Goal: Task Accomplishment & Management: Use online tool/utility

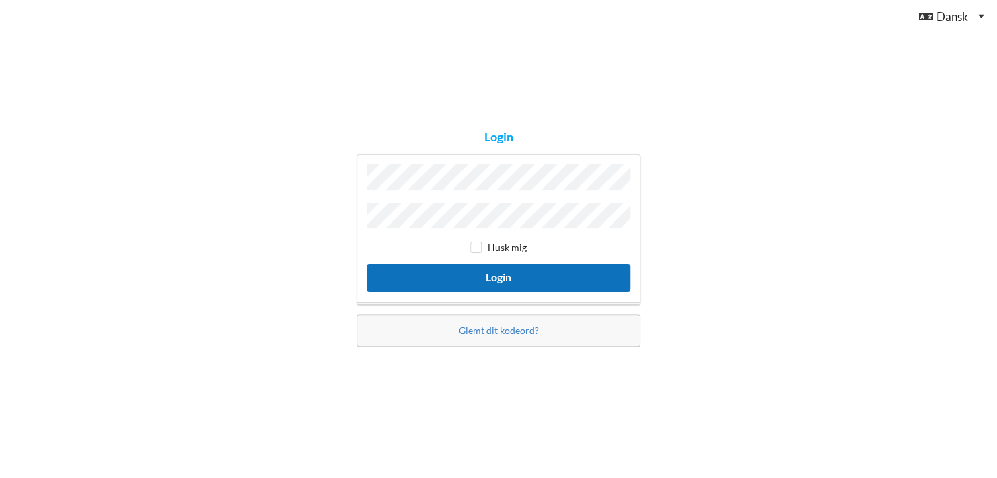
click at [496, 276] on button "Login" at bounding box center [499, 278] width 264 height 28
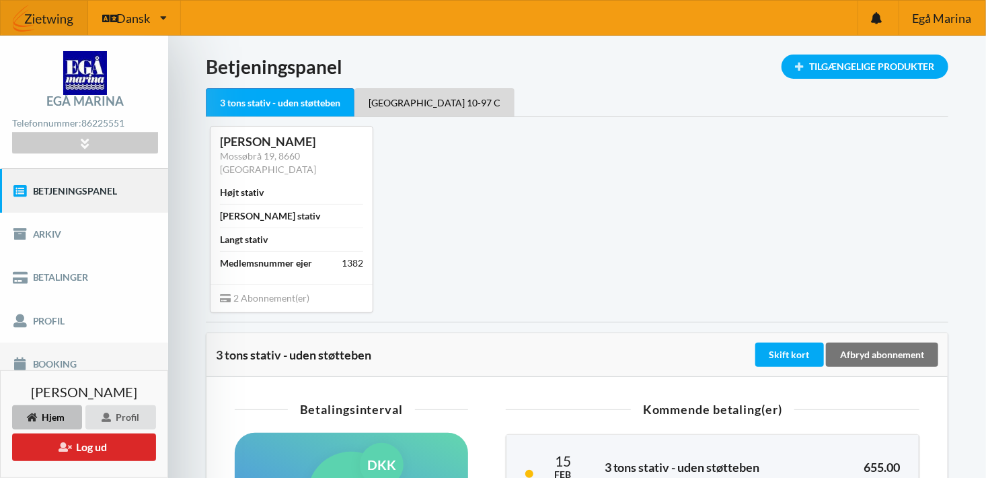
click at [54, 363] on link "Booking" at bounding box center [84, 363] width 168 height 43
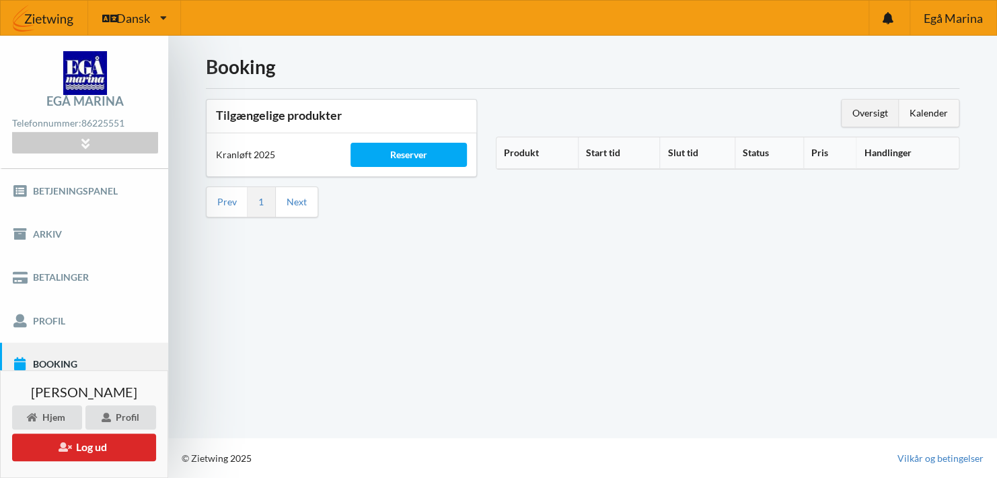
click at [929, 108] on div "Kalender" at bounding box center [929, 113] width 60 height 27
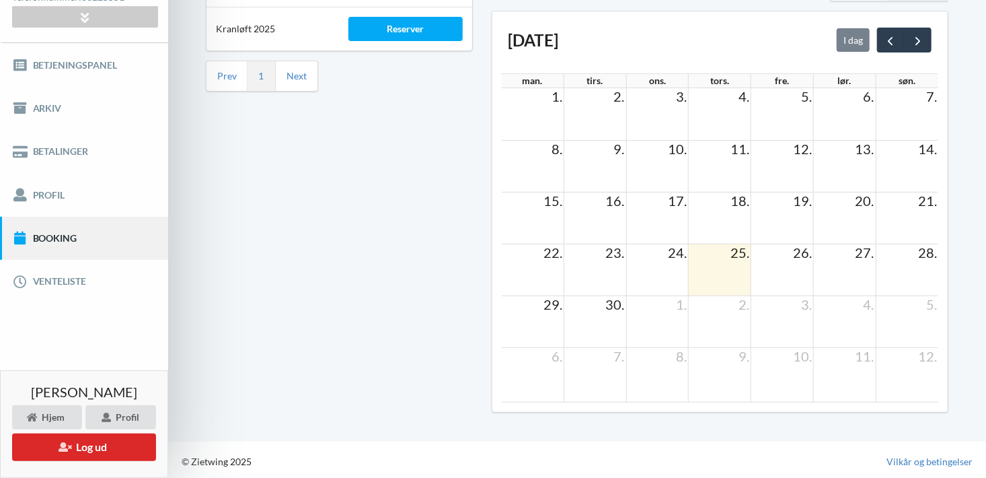
scroll to position [126, 0]
